Goal: Task Accomplishment & Management: Manage account settings

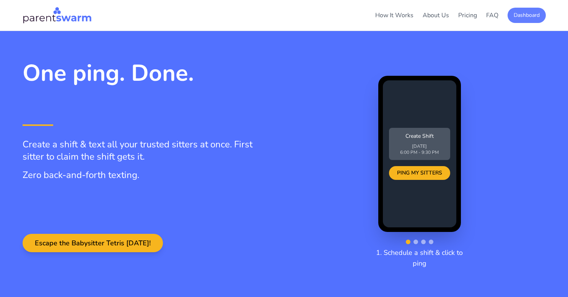
click at [533, 17] on button "Dashboard" at bounding box center [527, 15] width 38 height 15
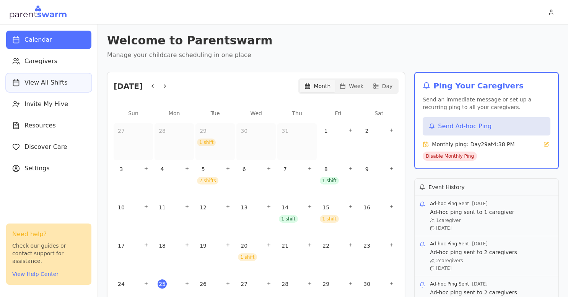
click at [42, 85] on span "View All Shifts" at bounding box center [45, 82] width 43 height 9
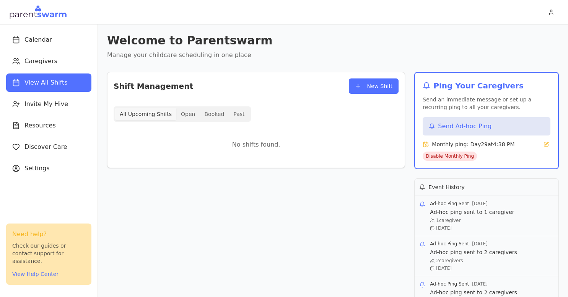
click at [213, 113] on button "Booked" at bounding box center [214, 114] width 29 height 12
click at [233, 109] on button "Past" at bounding box center [239, 114] width 20 height 12
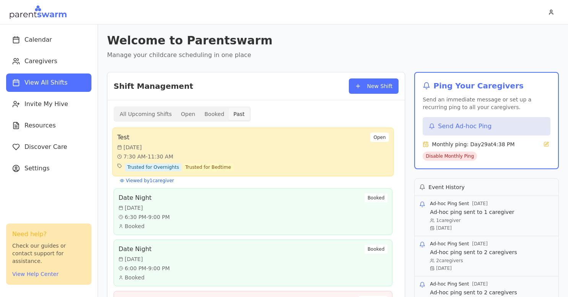
click at [255, 151] on div "Test [DATE] 7:30 AM - 11:30 AM Trusted for Overnights Trusted for Bedtime Open" at bounding box center [253, 152] width 272 height 39
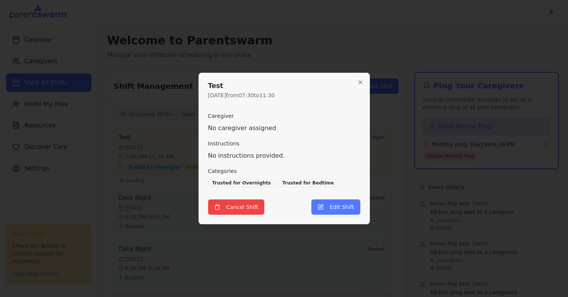
click at [169, 192] on div at bounding box center [284, 148] width 568 height 297
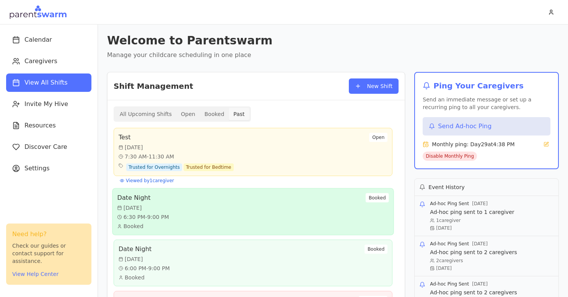
click at [187, 210] on div "Date Night [DATE] 6:30 PM - 9:00 PM Booked Booked" at bounding box center [253, 211] width 272 height 37
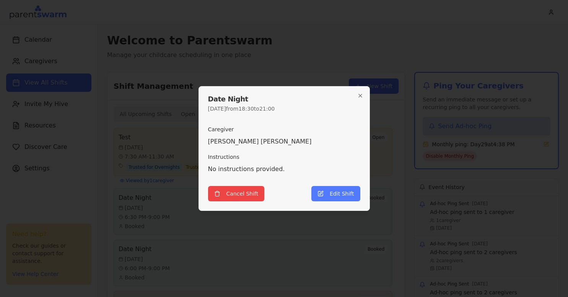
click at [177, 215] on div at bounding box center [284, 148] width 568 height 297
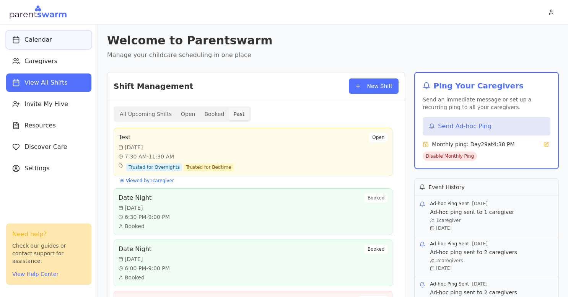
click at [39, 42] on span "Calendar" at bounding box center [38, 39] width 28 height 9
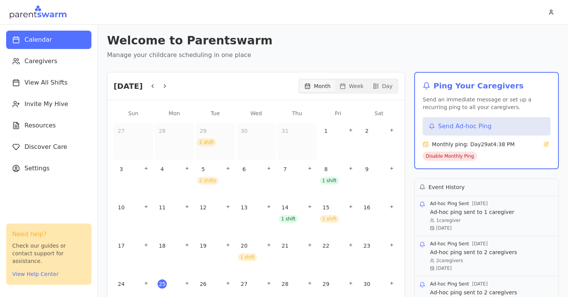
click at [327, 181] on div "1 shift" at bounding box center [329, 181] width 19 height 8
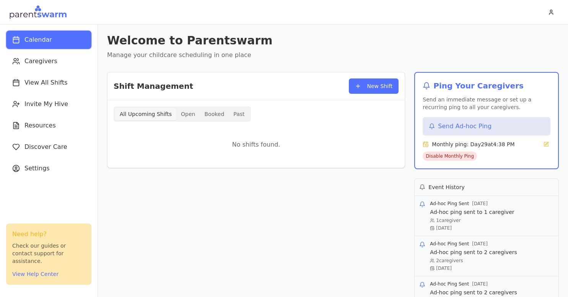
click at [35, 44] on span "Calendar" at bounding box center [38, 39] width 28 height 9
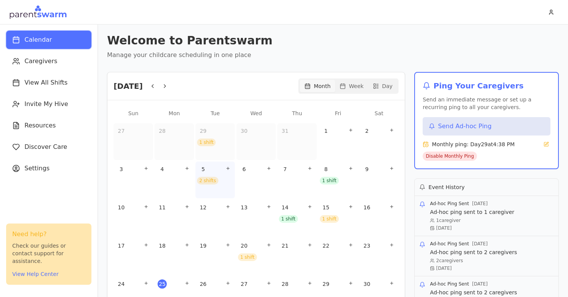
scroll to position [70, 0]
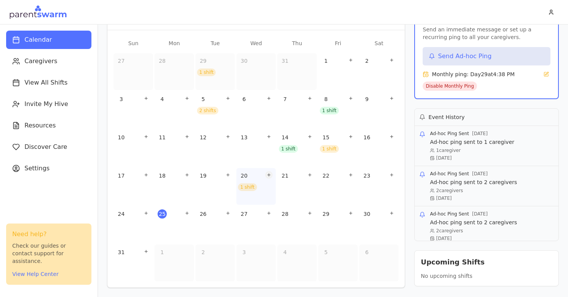
click at [267, 176] on icon "Add shift" at bounding box center [269, 174] width 5 height 5
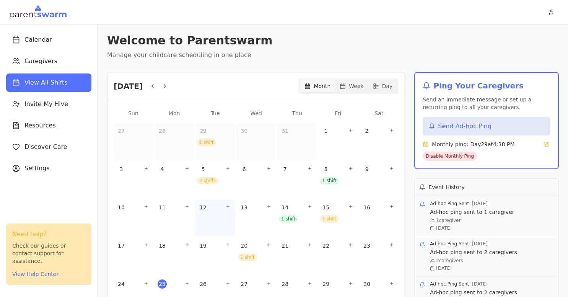
scroll to position [70, 0]
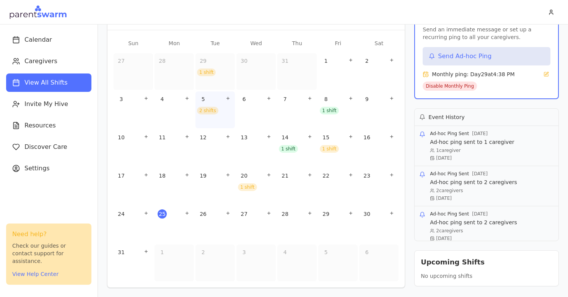
click at [207, 110] on div "2 shifts" at bounding box center [207, 111] width 21 height 8
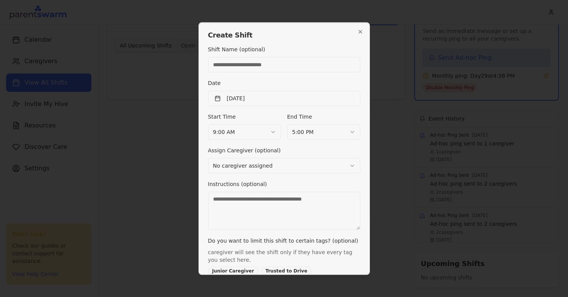
click at [164, 166] on div at bounding box center [284, 148] width 568 height 297
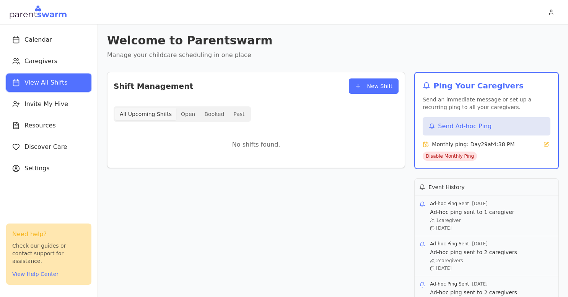
click at [51, 81] on span "View All Shifts" at bounding box center [45, 82] width 43 height 9
click at [146, 118] on button "All Upcoming Shifts" at bounding box center [145, 114] width 61 height 12
click at [181, 118] on button "Open" at bounding box center [187, 114] width 23 height 12
click at [229, 117] on button "Past" at bounding box center [239, 114] width 20 height 12
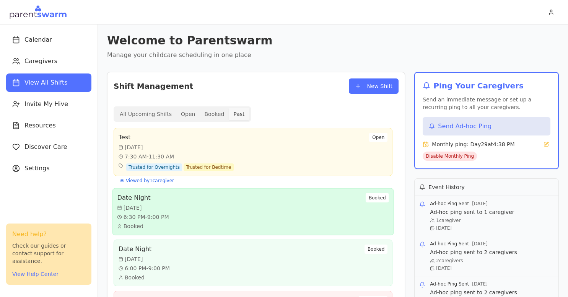
click at [198, 230] on div "Date Night [DATE] 6:30 PM - 9:00 PM Booked Booked" at bounding box center [253, 211] width 272 height 37
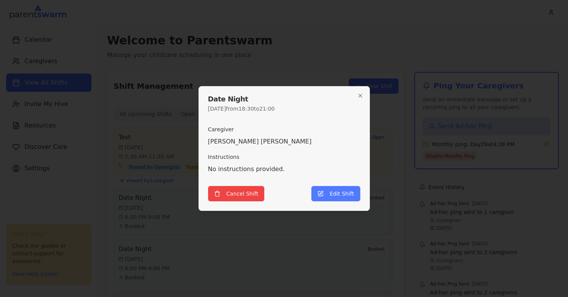
click at [144, 218] on div at bounding box center [284, 148] width 568 height 297
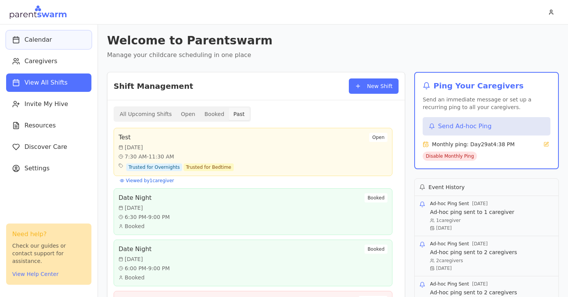
click at [37, 33] on button "Calendar" at bounding box center [48, 40] width 85 height 18
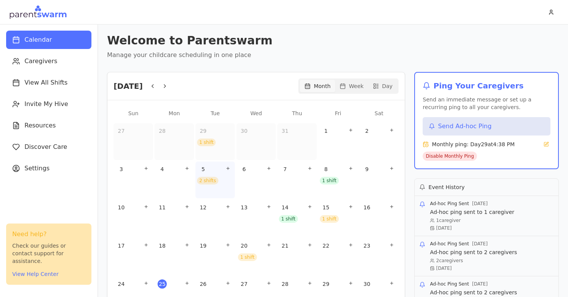
click at [208, 182] on div "2 shifts" at bounding box center [207, 181] width 21 height 8
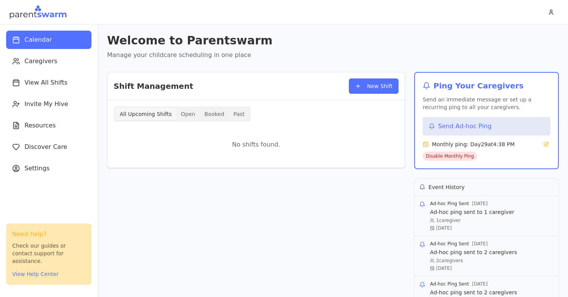
click at [237, 108] on button "Past" at bounding box center [239, 114] width 20 height 12
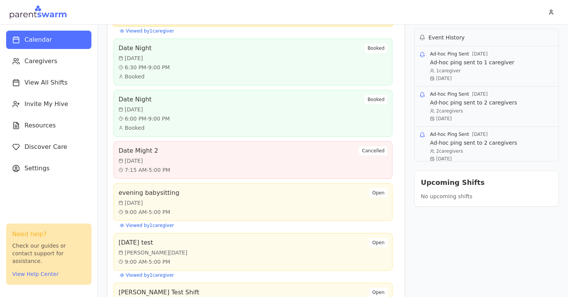
scroll to position [388, 0]
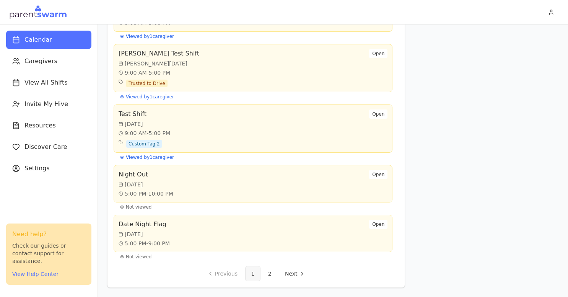
click at [224, 138] on div "Test Shift [DATE] 9:00 AM - 5:00 PM Custom Tag 2 Open" at bounding box center [253, 128] width 269 height 38
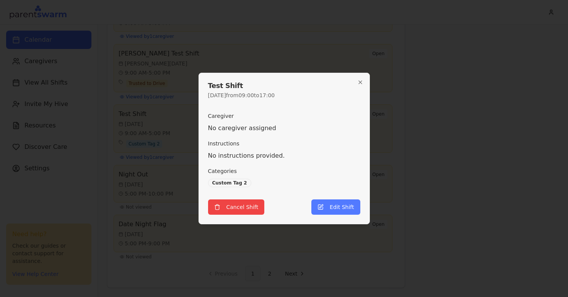
click at [171, 179] on div at bounding box center [284, 148] width 568 height 297
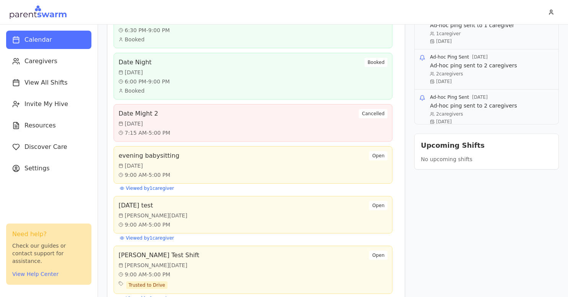
scroll to position [146, 0]
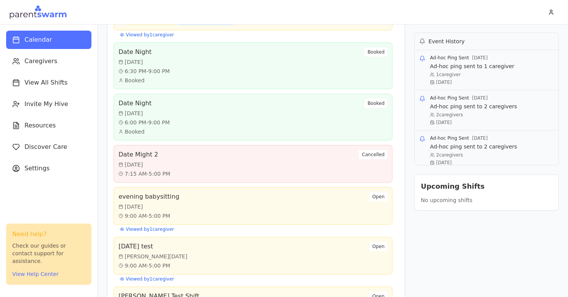
click at [214, 119] on div "Date Night [DATE] 6:00 PM - 9:00 PM Booked Booked" at bounding box center [253, 117] width 269 height 37
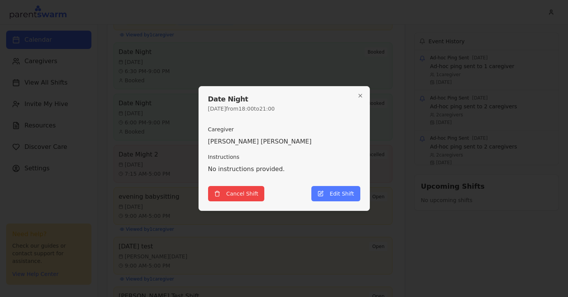
click at [176, 131] on div at bounding box center [284, 148] width 568 height 297
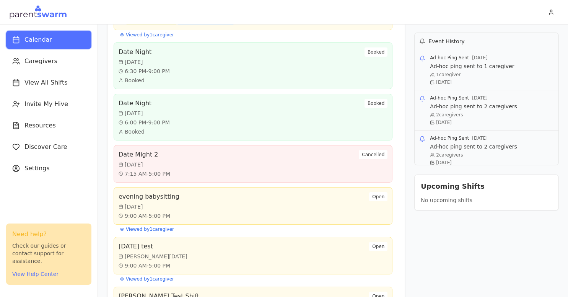
click at [35, 39] on span "Calendar" at bounding box center [38, 39] width 28 height 9
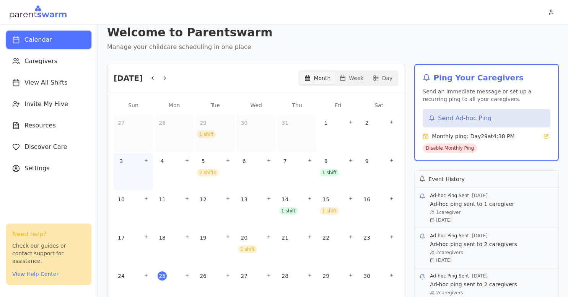
scroll to position [0, 0]
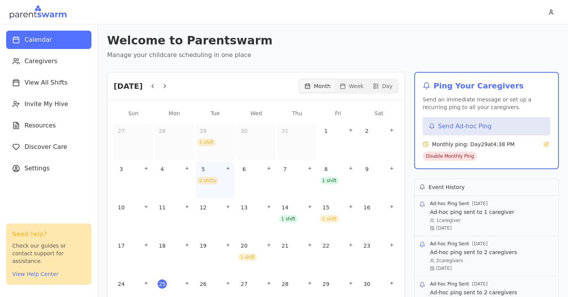
click at [209, 181] on div "2 shifts" at bounding box center [207, 181] width 21 height 8
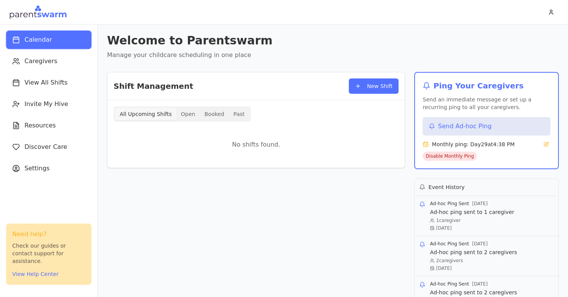
click at [59, 38] on button "Calendar" at bounding box center [48, 40] width 85 height 18
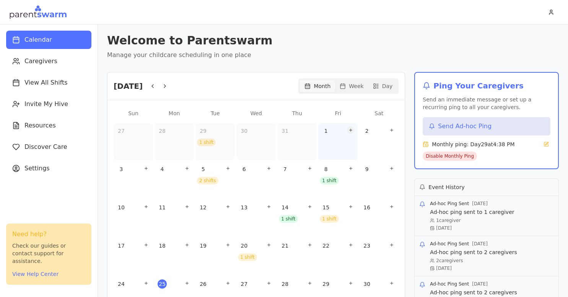
click at [351, 130] on icon "Add shift" at bounding box center [350, 130] width 5 height 5
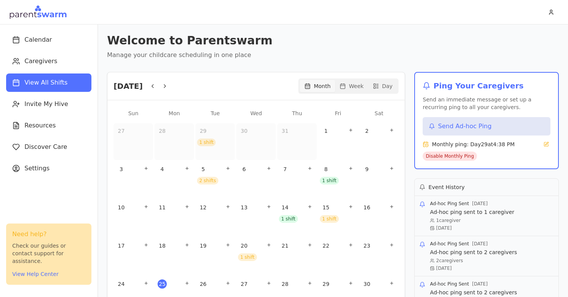
click at [351, 130] on icon "Add shift" at bounding box center [350, 130] width 5 height 5
